Goal: Task Accomplishment & Management: Use online tool/utility

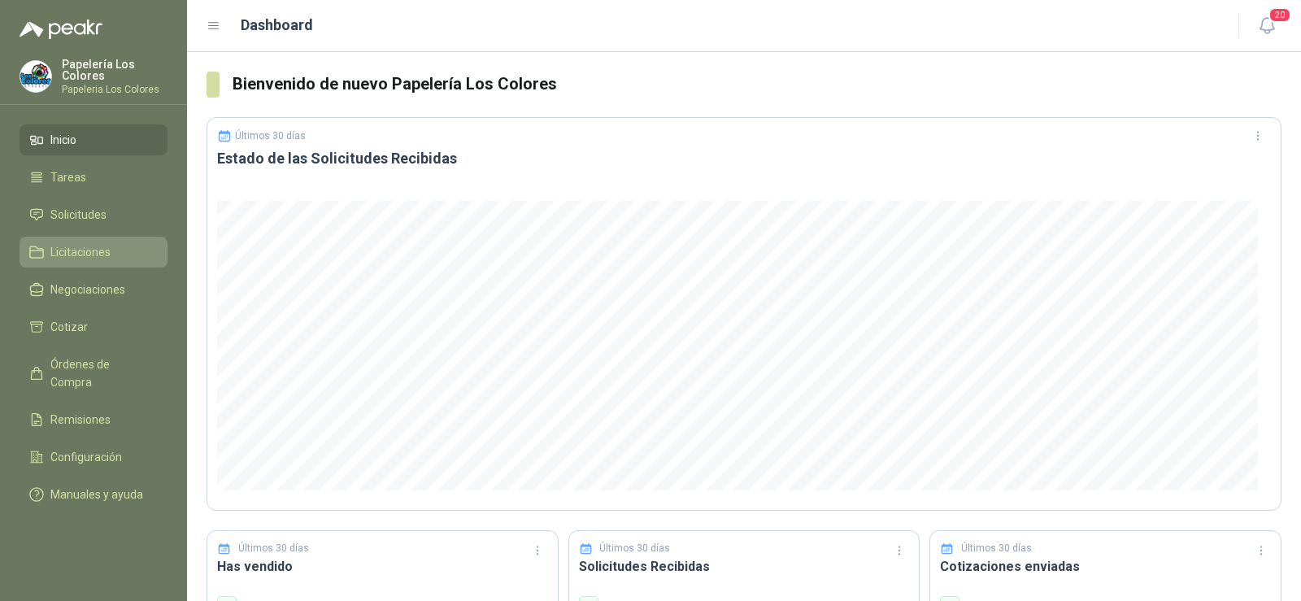
click at [100, 255] on span "Licitaciones" at bounding box center [80, 252] width 60 height 18
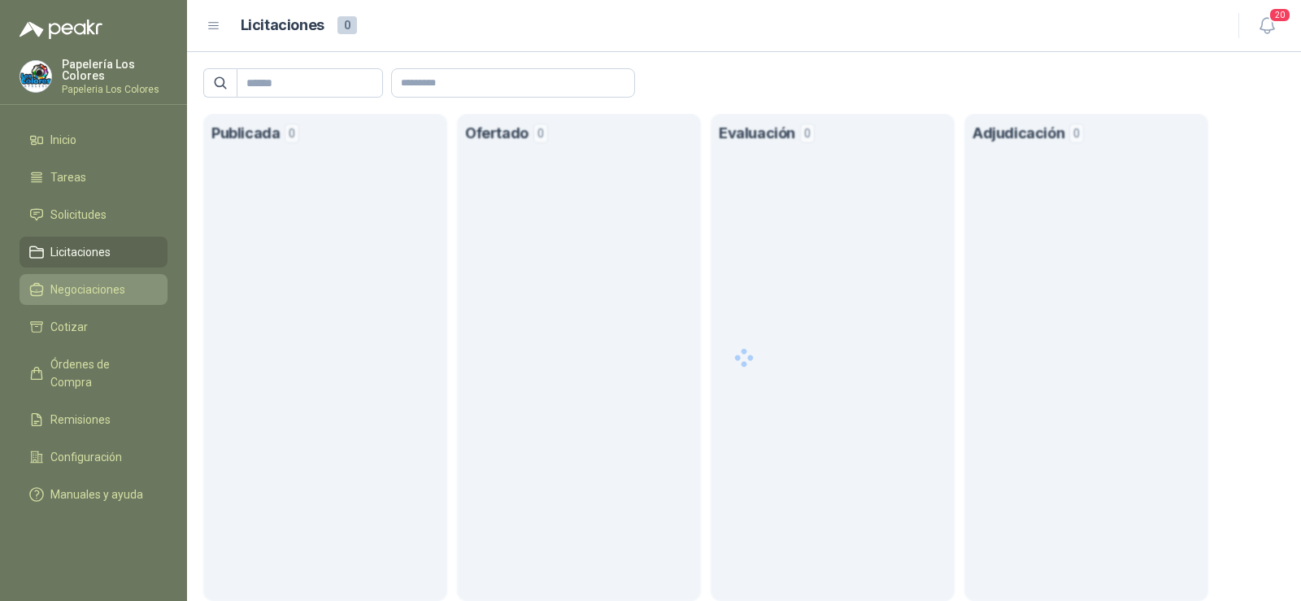
click at [83, 287] on span "Negociaciones" at bounding box center [87, 290] width 75 height 18
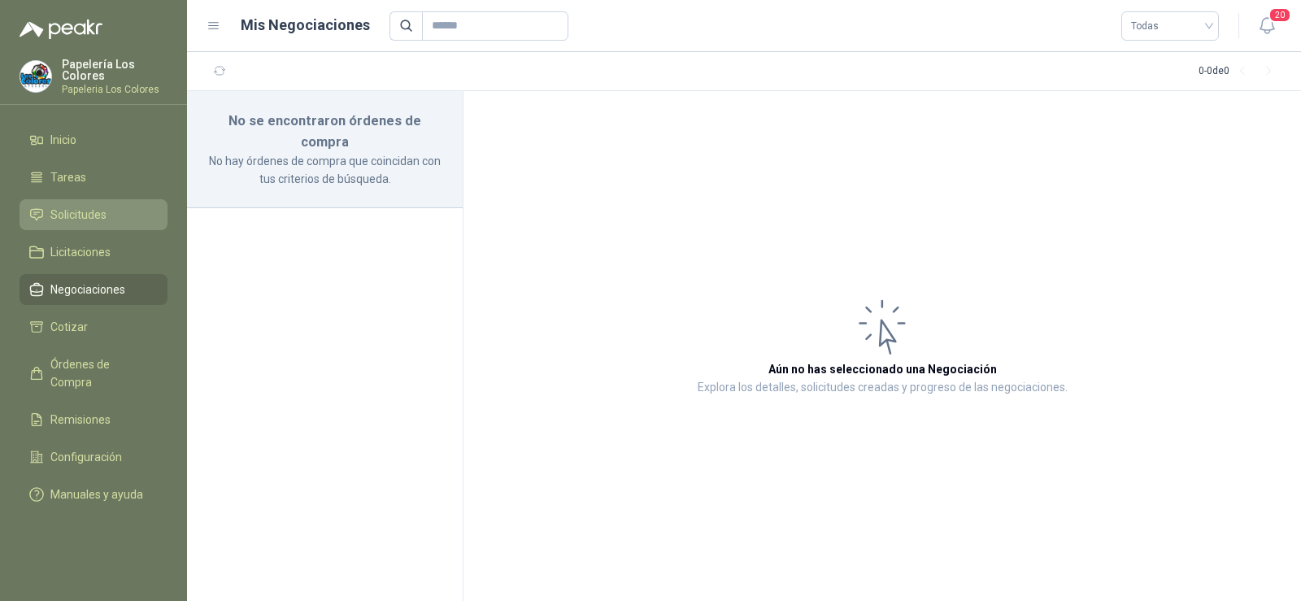
click at [81, 220] on span "Solicitudes" at bounding box center [78, 215] width 56 height 18
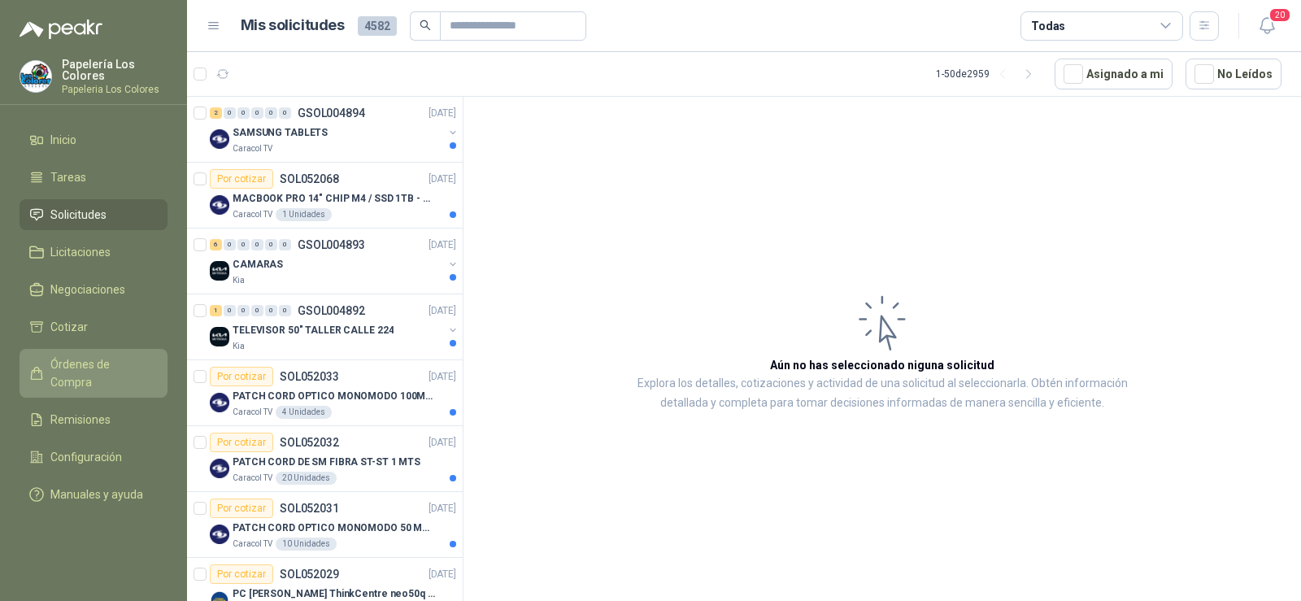
click at [91, 367] on span "Órdenes de Compra" at bounding box center [101, 373] width 102 height 36
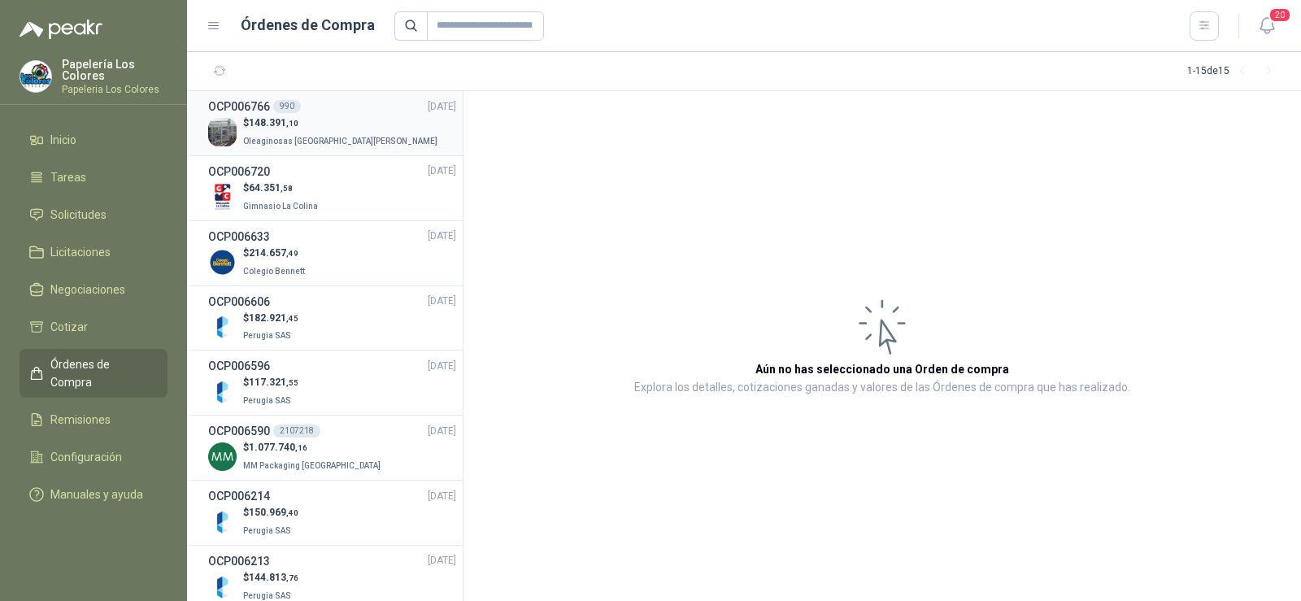
click at [273, 137] on span "Oleaginosas [GEOGRAPHIC_DATA][PERSON_NAME]" at bounding box center [340, 141] width 194 height 9
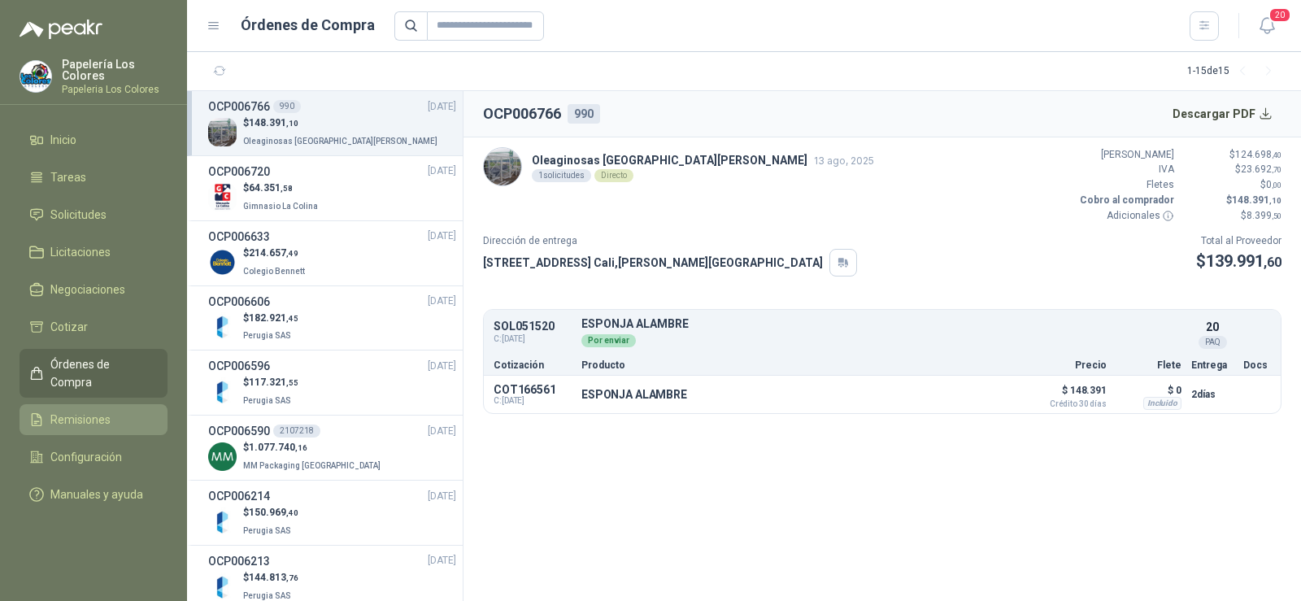
click at [94, 411] on span "Remisiones" at bounding box center [80, 420] width 60 height 18
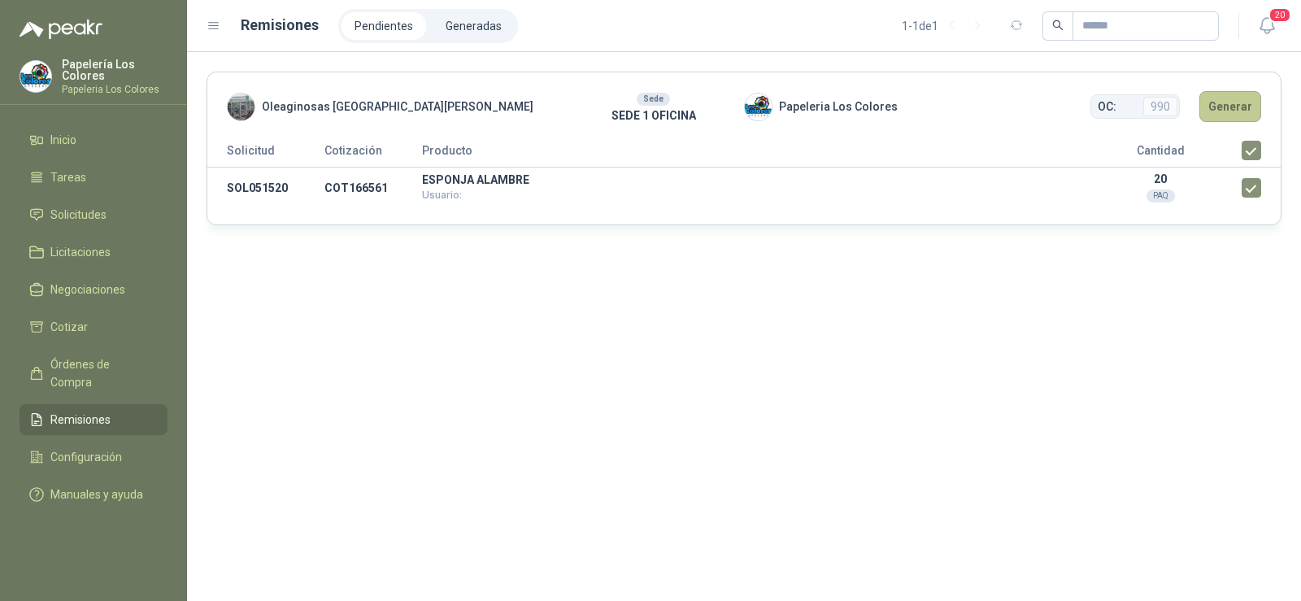
click at [1224, 115] on button "Generar" at bounding box center [1231, 106] width 62 height 31
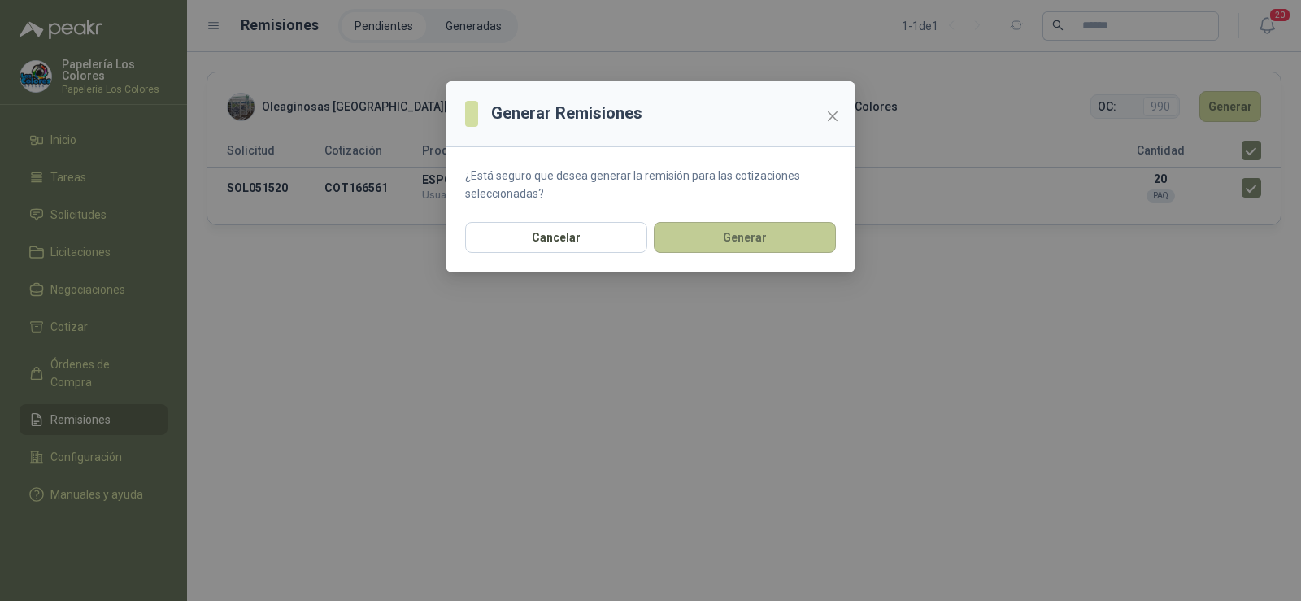
click at [779, 230] on button "Generar" at bounding box center [745, 237] width 182 height 31
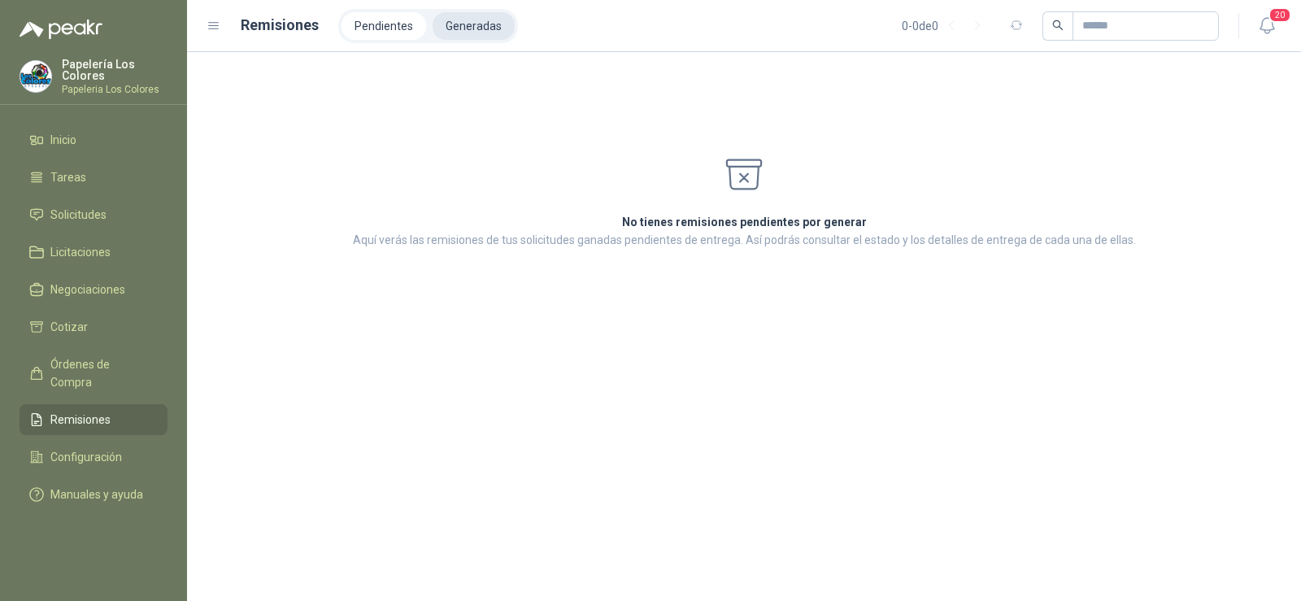
click at [463, 28] on li "Generadas" at bounding box center [474, 26] width 82 height 28
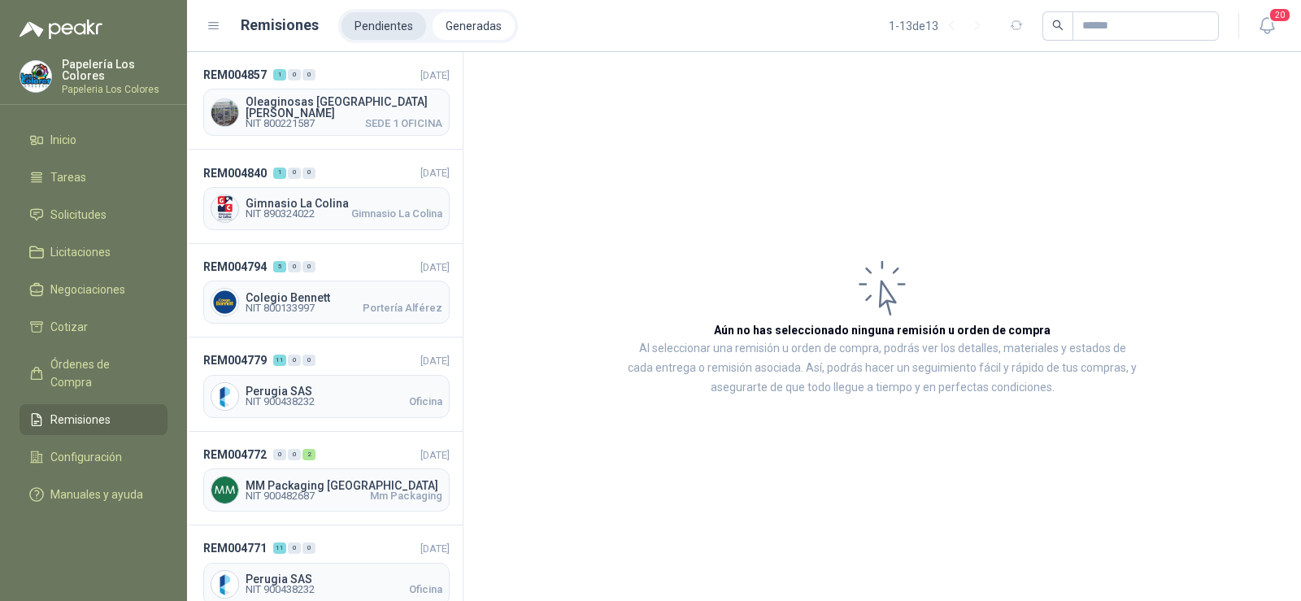
click at [376, 28] on li "Pendientes" at bounding box center [384, 26] width 85 height 28
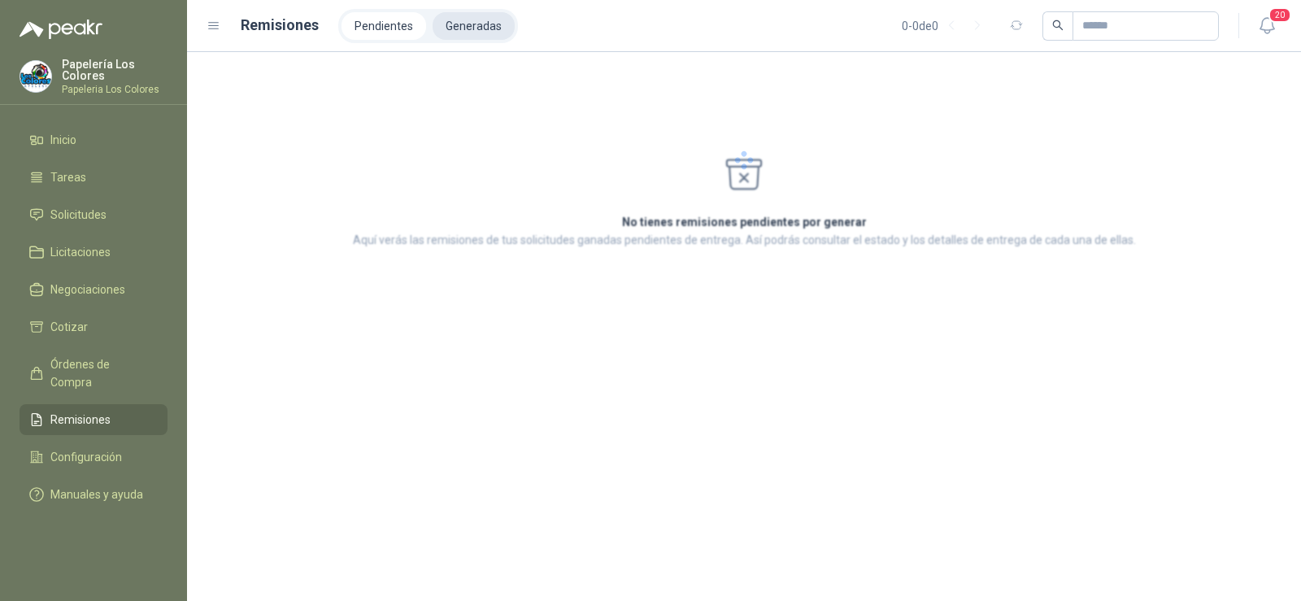
click at [477, 28] on li "Generadas" at bounding box center [474, 26] width 82 height 28
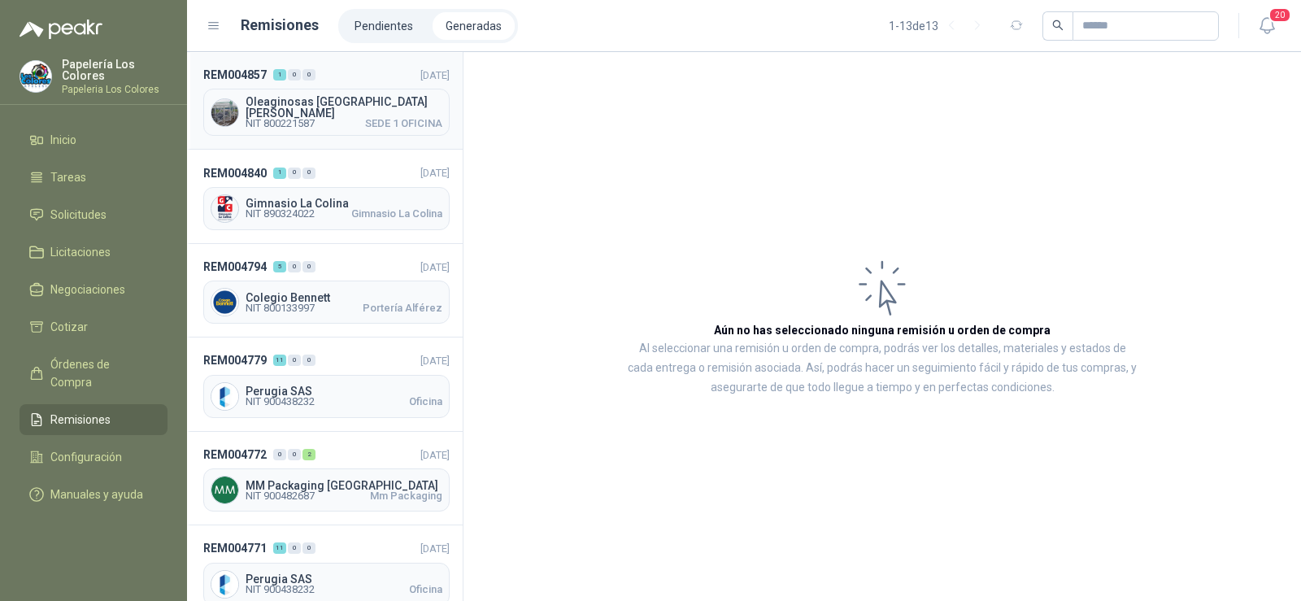
click at [339, 107] on span "Oleaginosas [GEOGRAPHIC_DATA][PERSON_NAME]" at bounding box center [344, 107] width 197 height 23
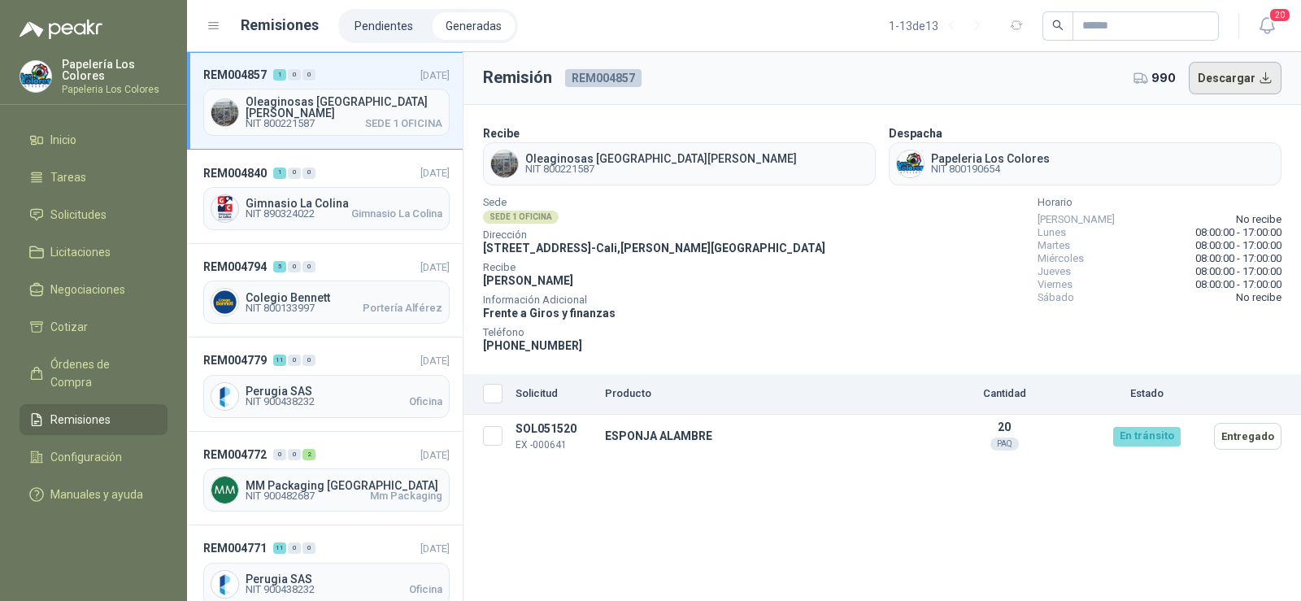
click at [1219, 78] on button "Descargar" at bounding box center [1236, 78] width 94 height 33
